Goal: Task Accomplishment & Management: Manage account settings

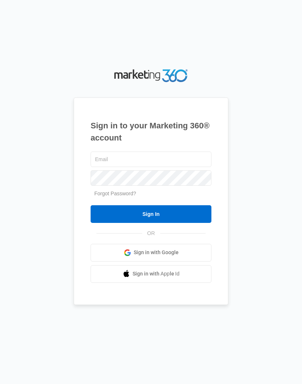
click at [171, 167] on input "text" at bounding box center [150, 159] width 121 height 15
type input "info@bisquehaus.com"
click at [188, 223] on input "Sign In" at bounding box center [150, 214] width 121 height 18
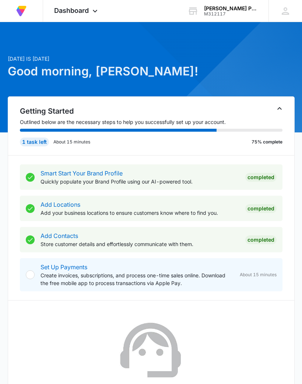
click at [85, 7] on span "Dashboard" at bounding box center [71, 11] width 35 height 8
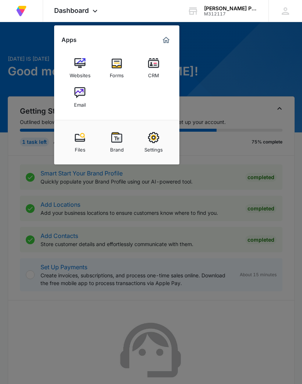
click at [81, 95] on img at bounding box center [79, 92] width 11 height 11
